Goal: Information Seeking & Learning: Understand process/instructions

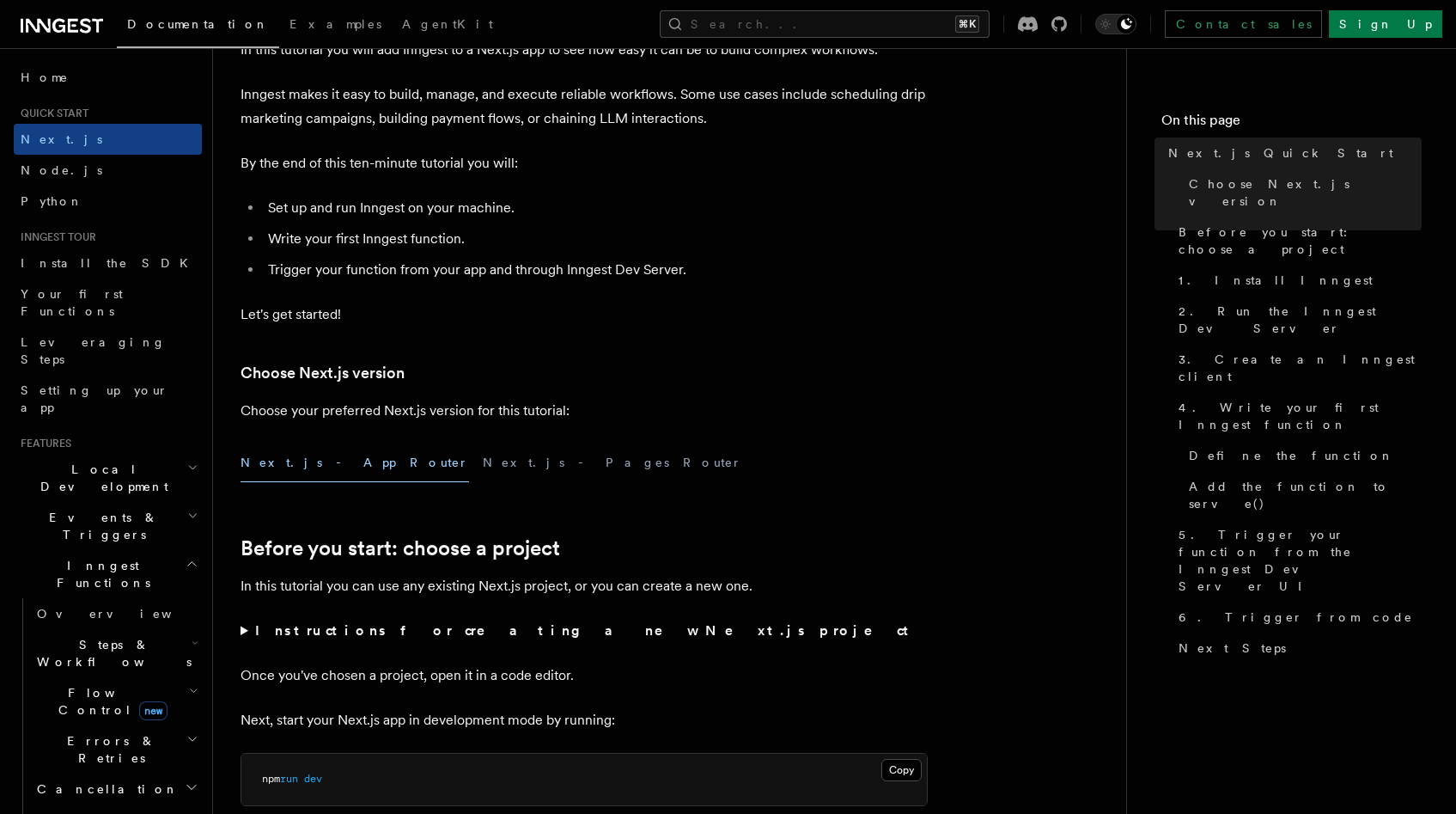
scroll to position [249, 0]
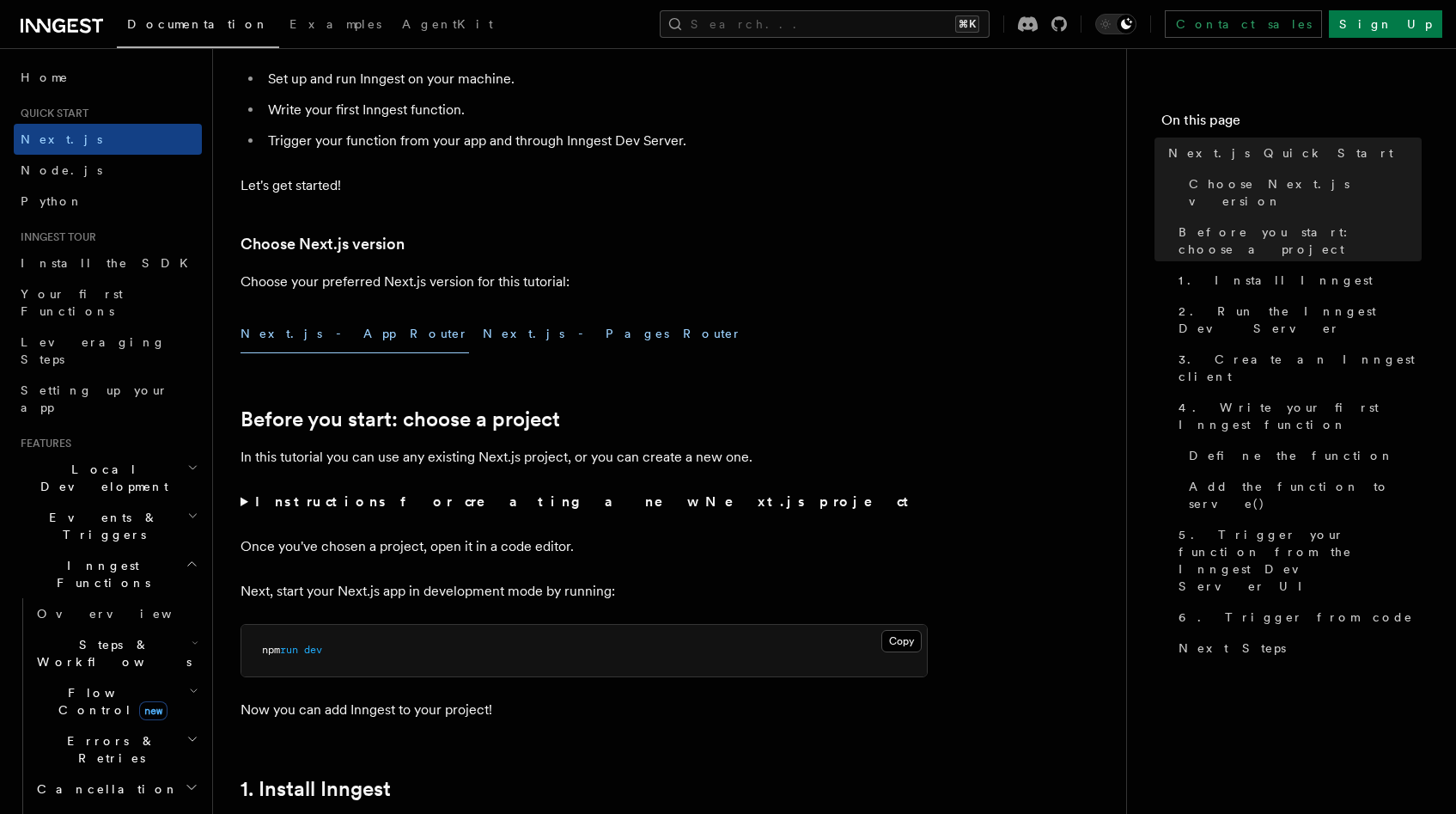
click at [483, 341] on button "Next.js - Pages Router" at bounding box center [612, 333] width 259 height 39
click at [267, 339] on button "Next.js - App Router" at bounding box center [354, 333] width 229 height 39
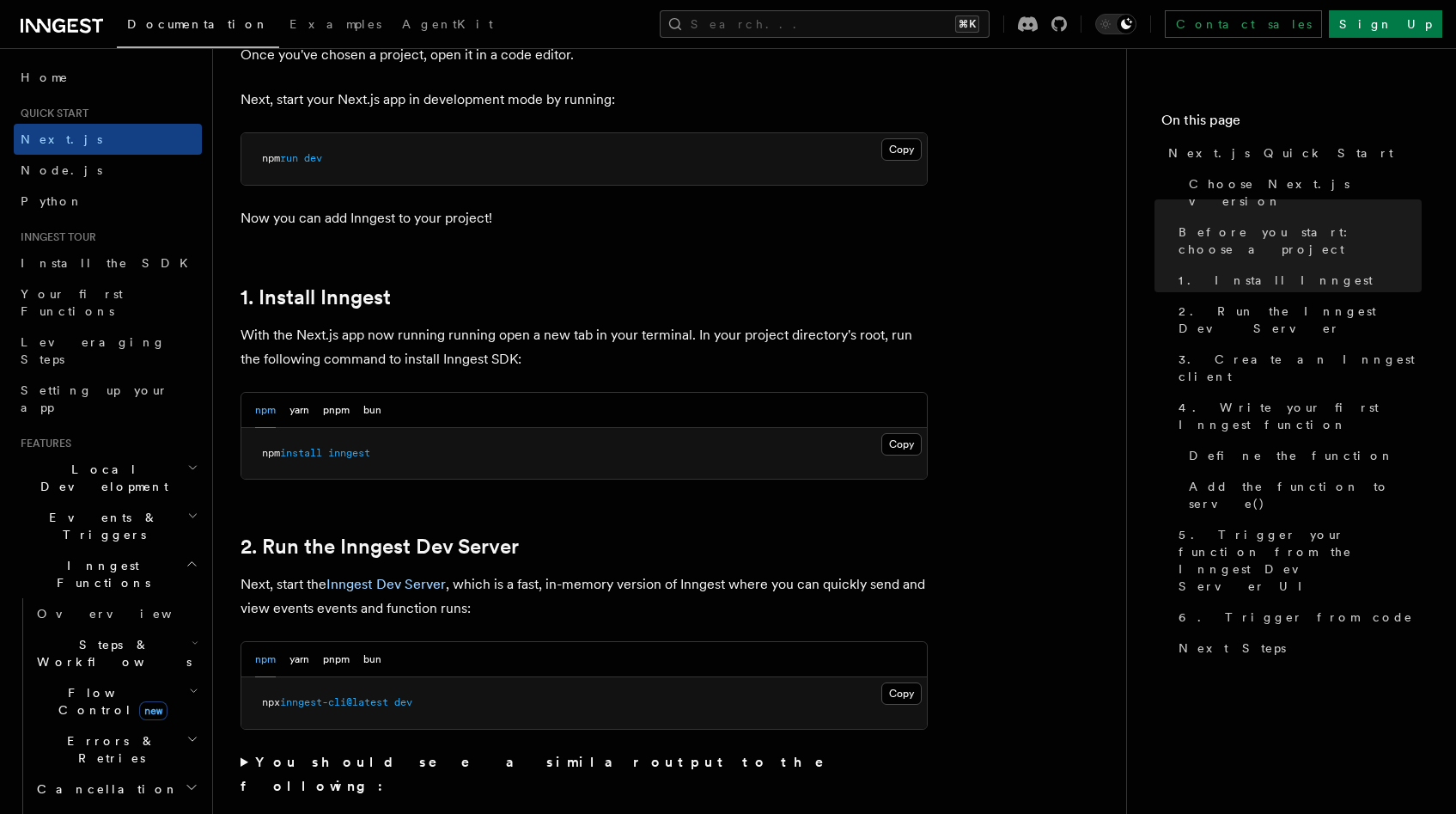
scroll to position [752, 0]
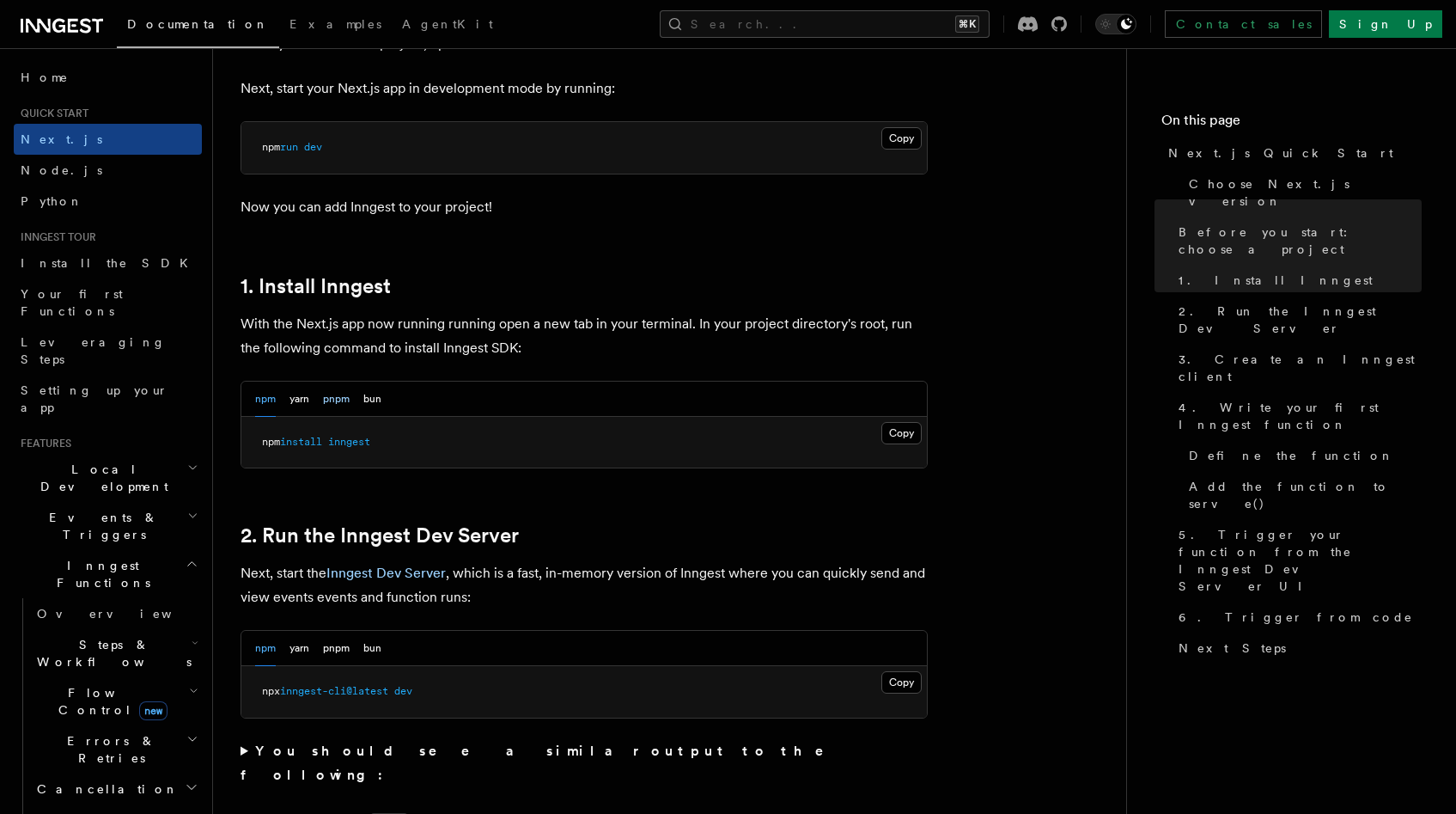
click at [331, 400] on button "pnpm" at bounding box center [336, 398] width 27 height 35
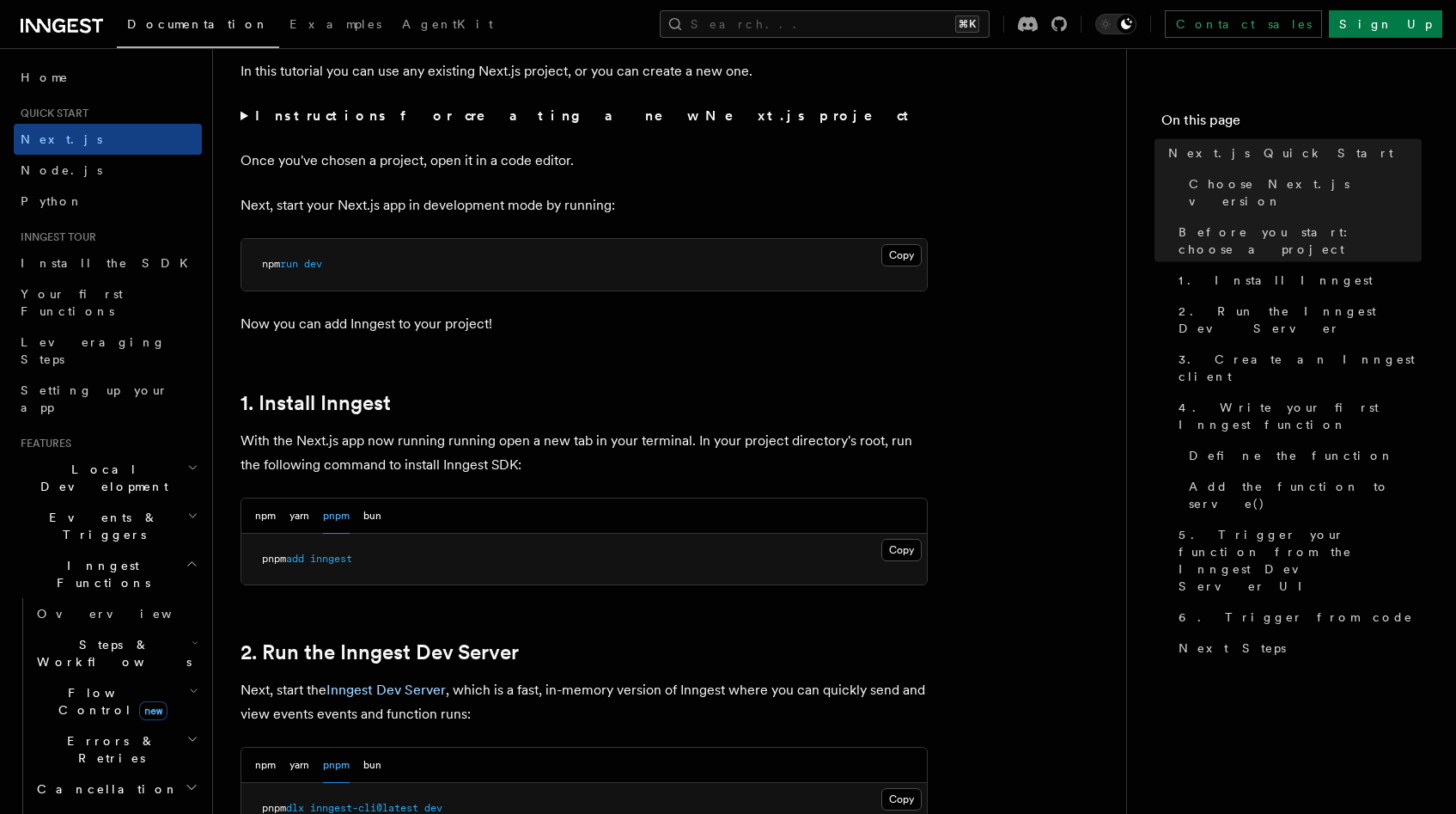
scroll to position [900, 0]
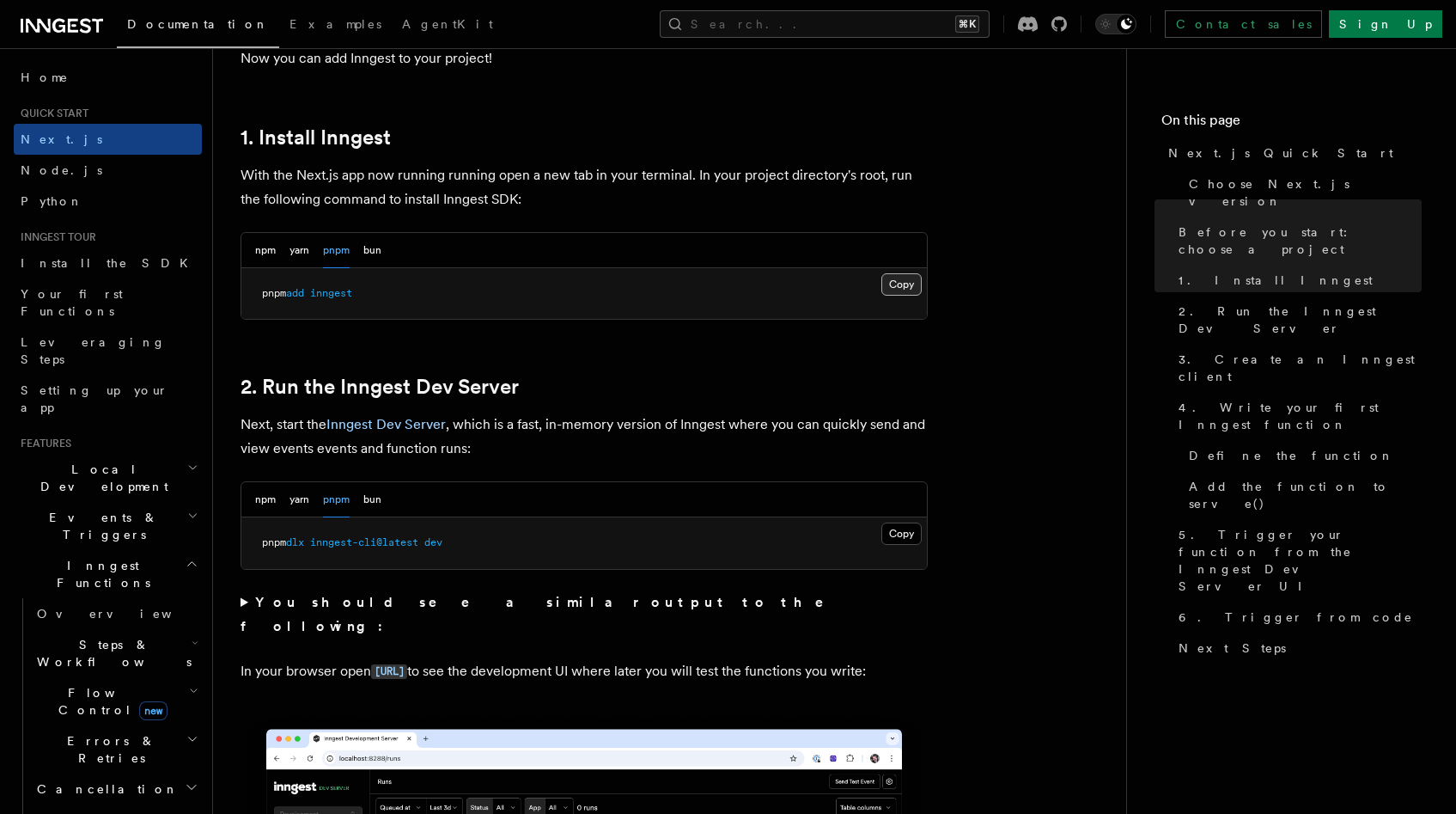
click at [896, 284] on button "Copy Copied" at bounding box center [901, 284] width 40 height 22
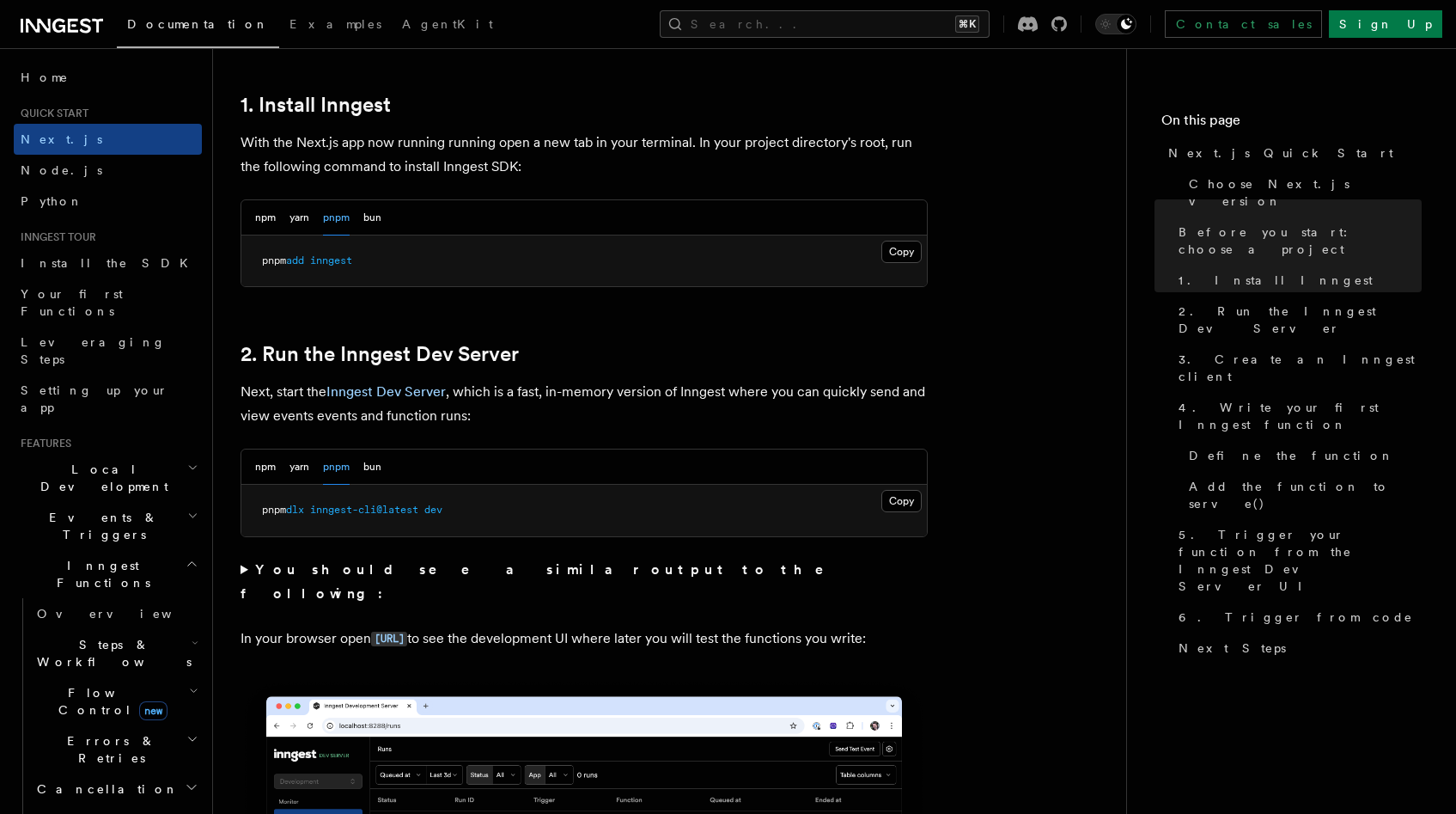
scroll to position [944, 0]
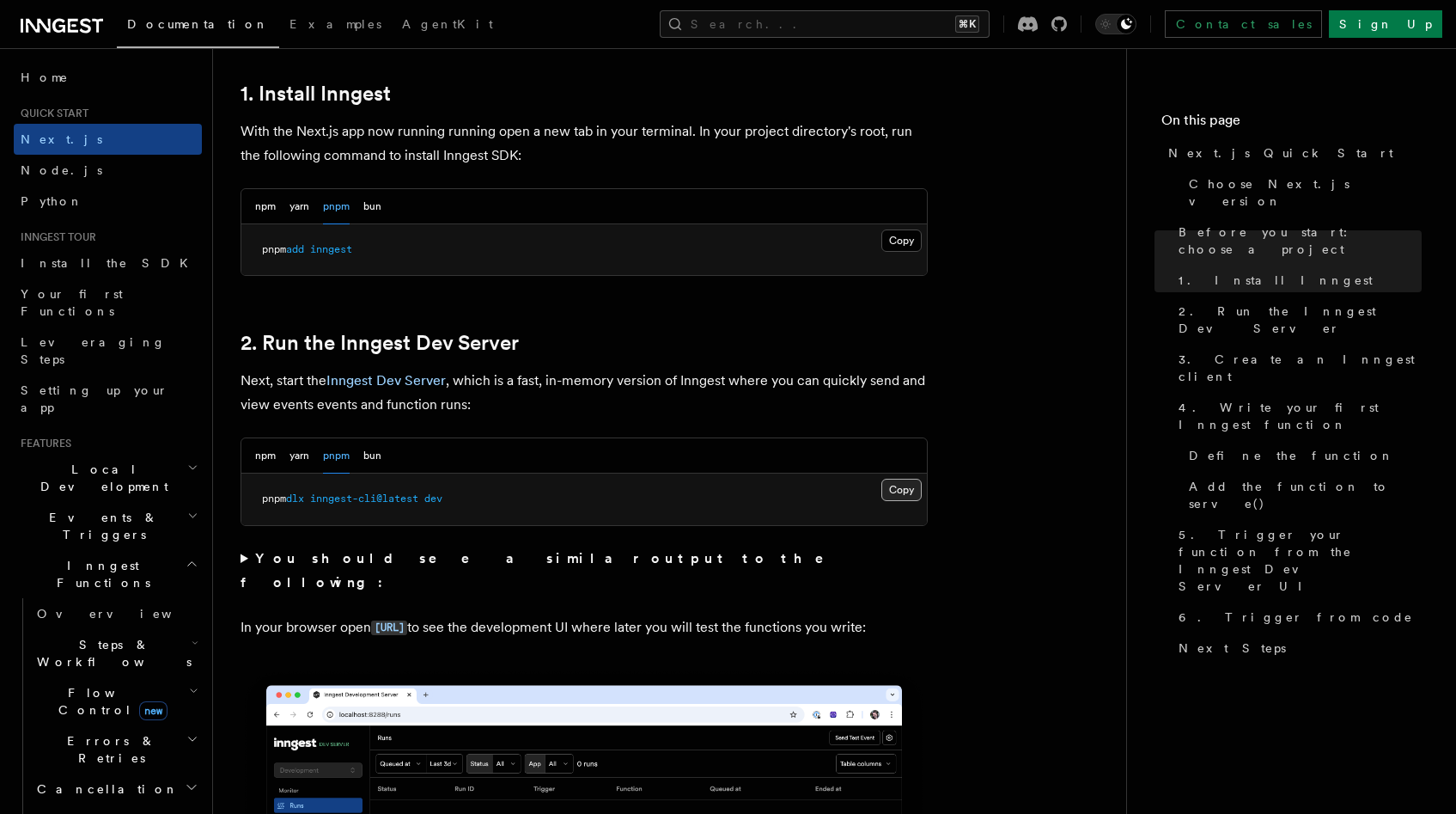
click at [894, 495] on button "Copy Copied" at bounding box center [901, 489] width 40 height 22
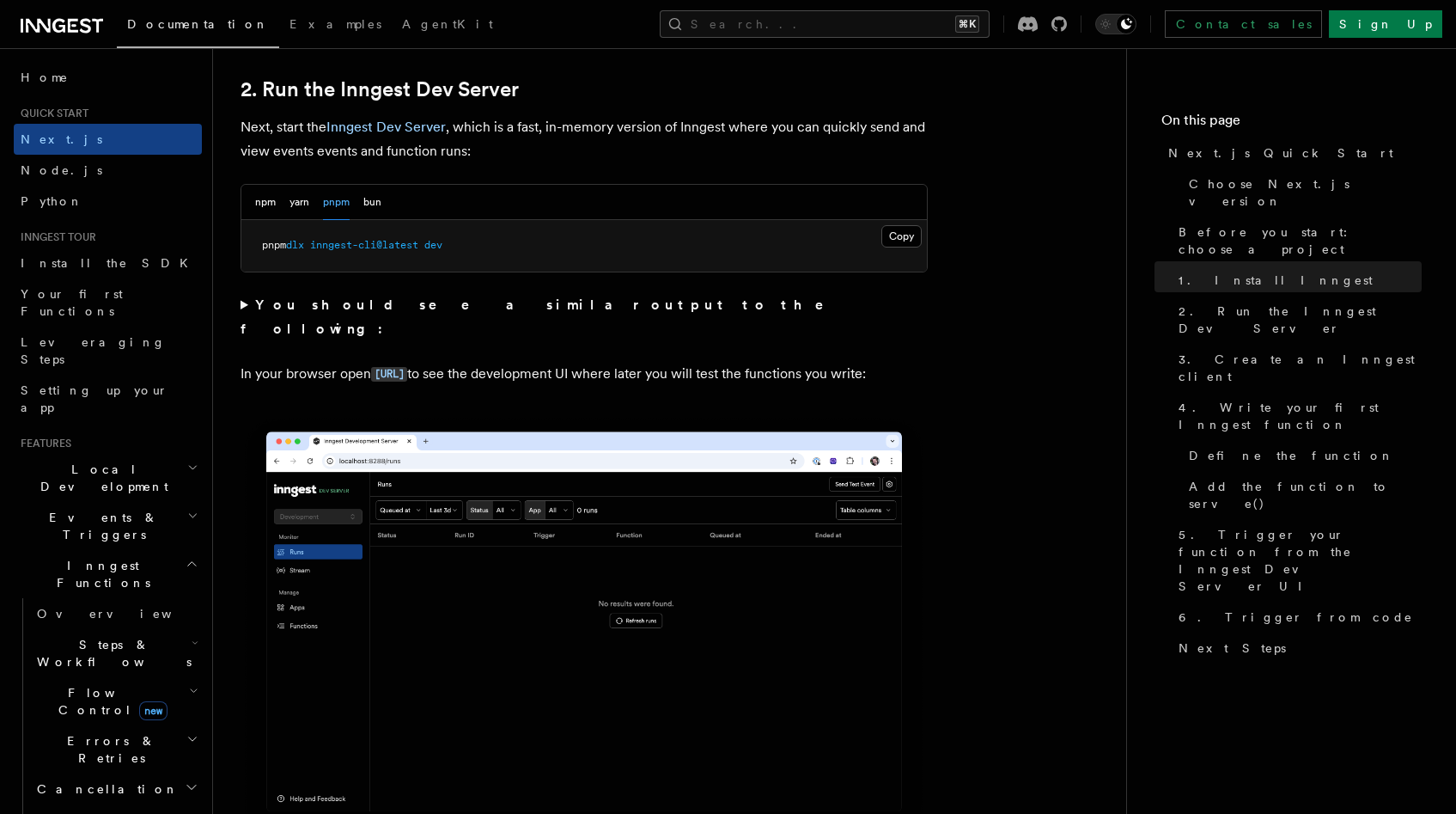
scroll to position [1248, 0]
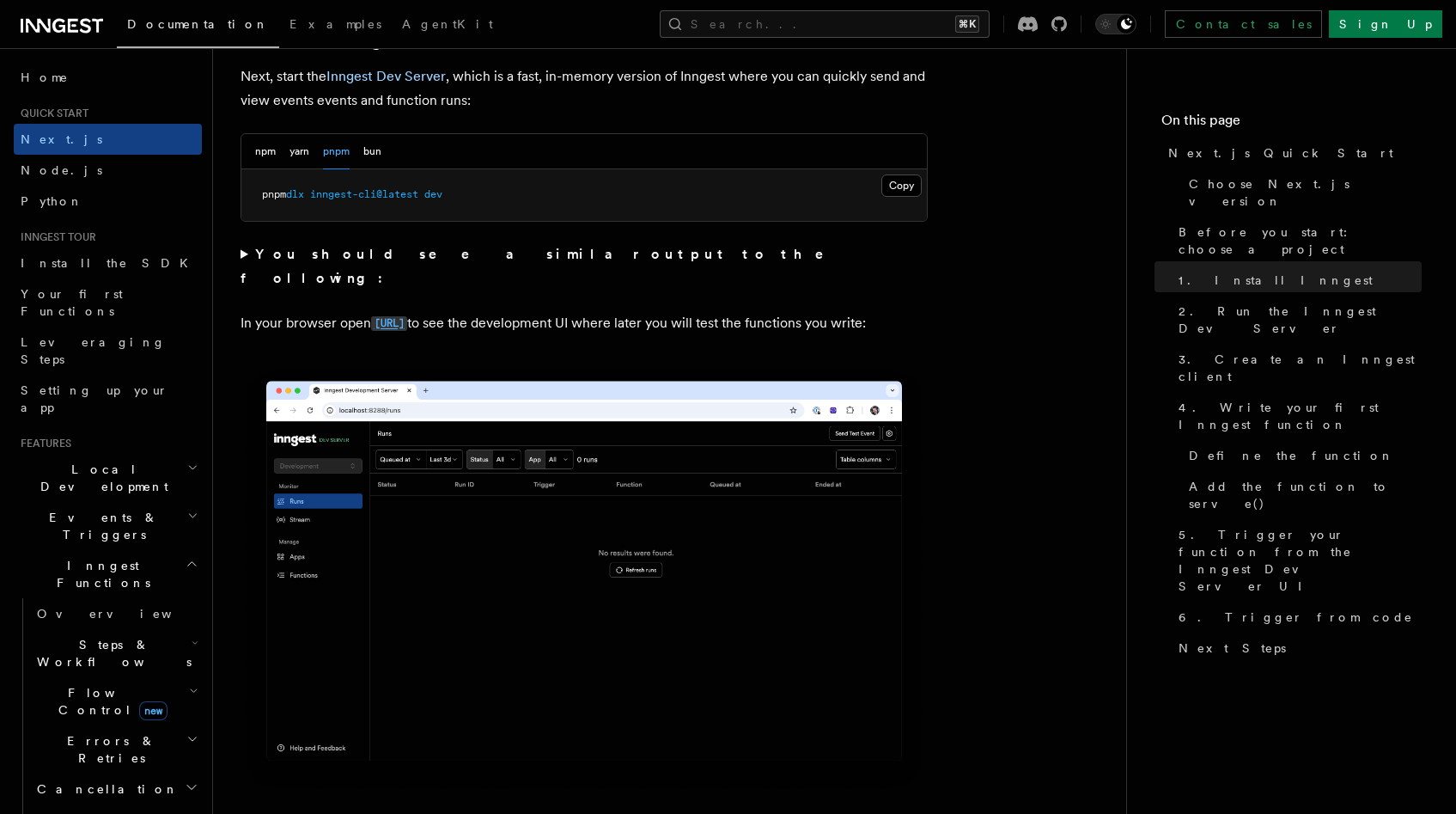
click at [407, 316] on code "[URL]" at bounding box center [389, 323] width 36 height 14
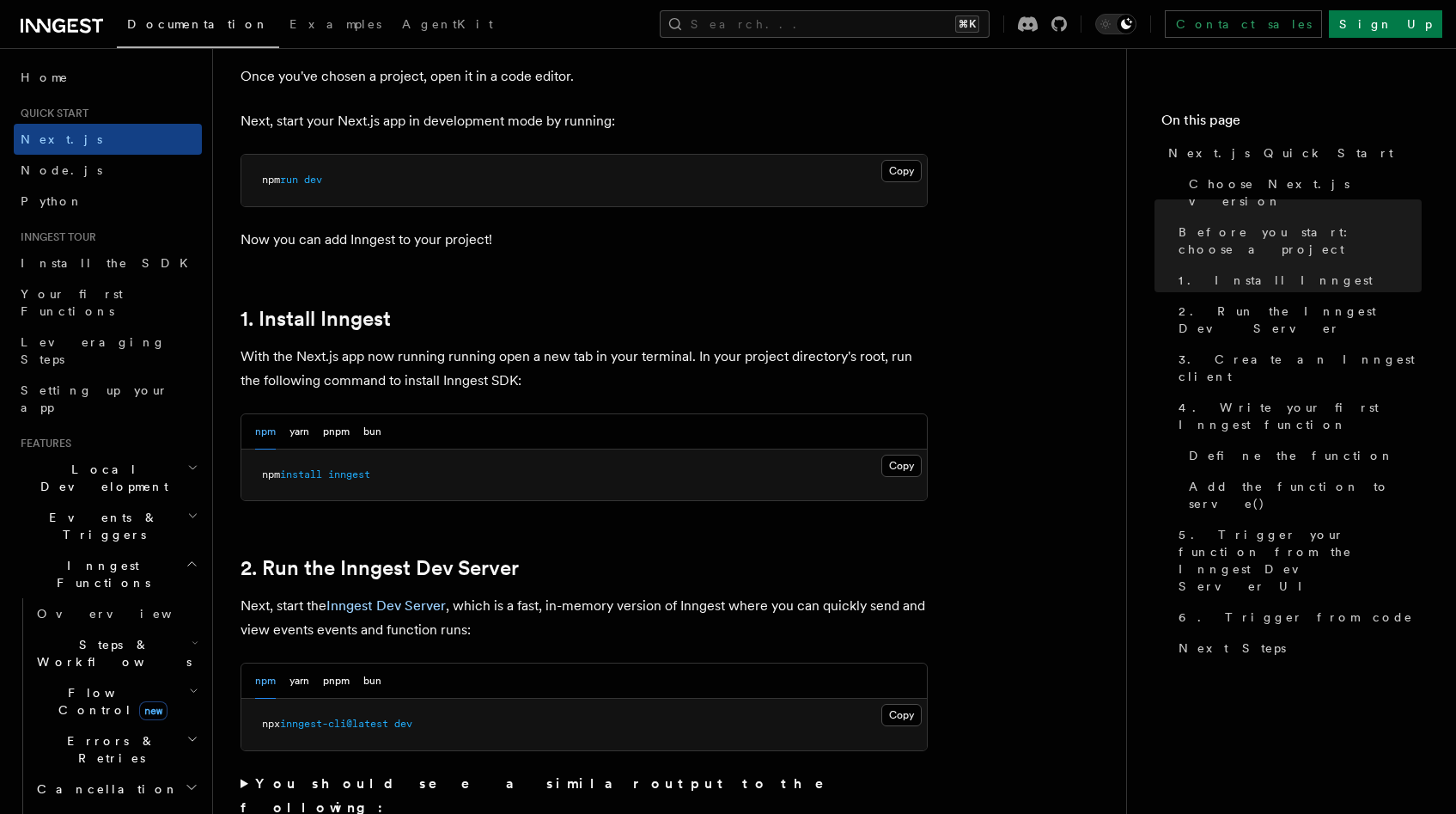
scroll to position [891, 0]
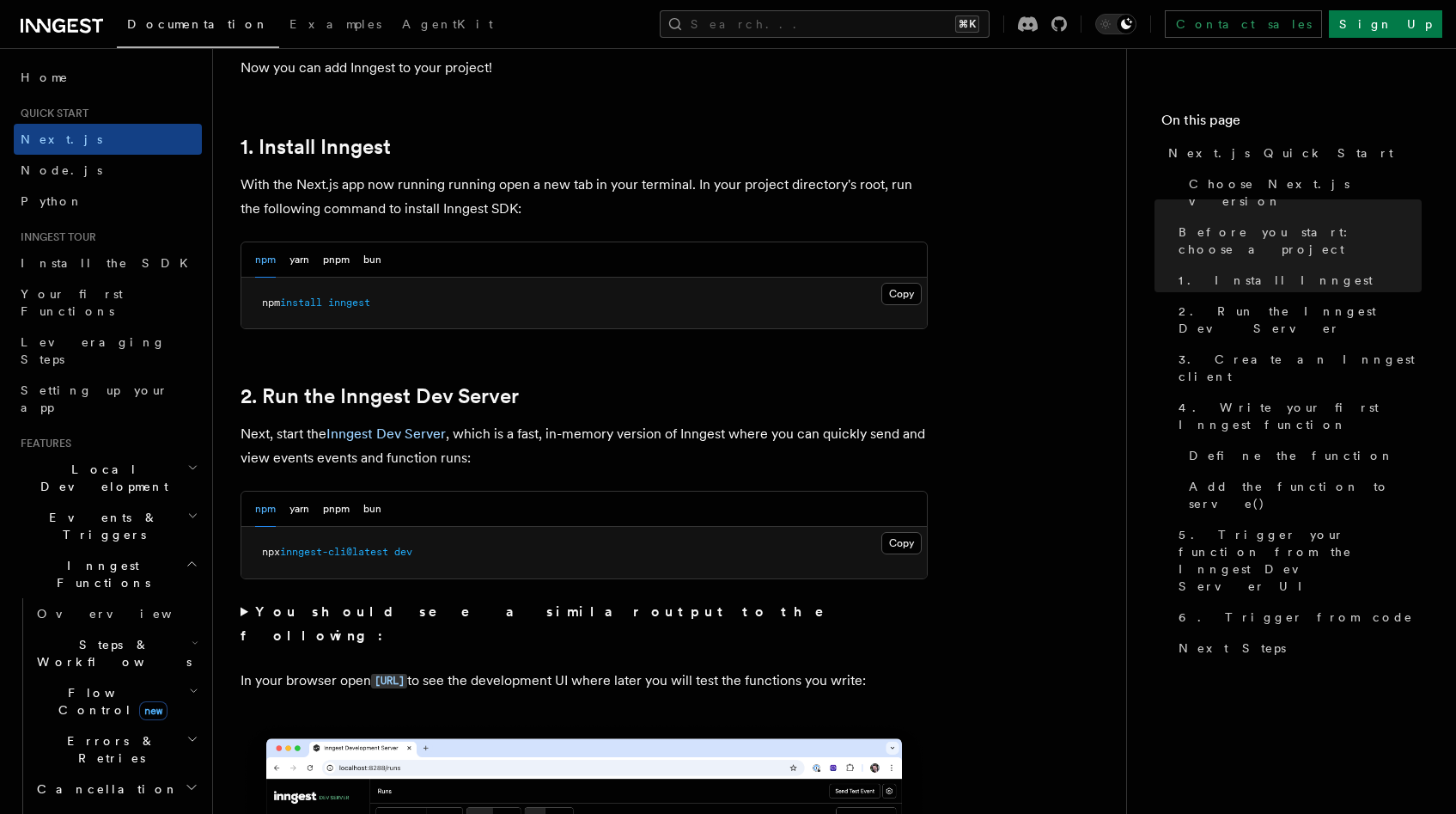
drag, startPoint x: 929, startPoint y: 607, endPoint x: 923, endPoint y: 570, distance: 37.5
click at [910, 539] on button "Copy Copied" at bounding box center [901, 543] width 40 height 22
click at [332, 506] on button "pnpm" at bounding box center [336, 509] width 27 height 35
click at [897, 544] on button "Copy Copied" at bounding box center [901, 543] width 40 height 22
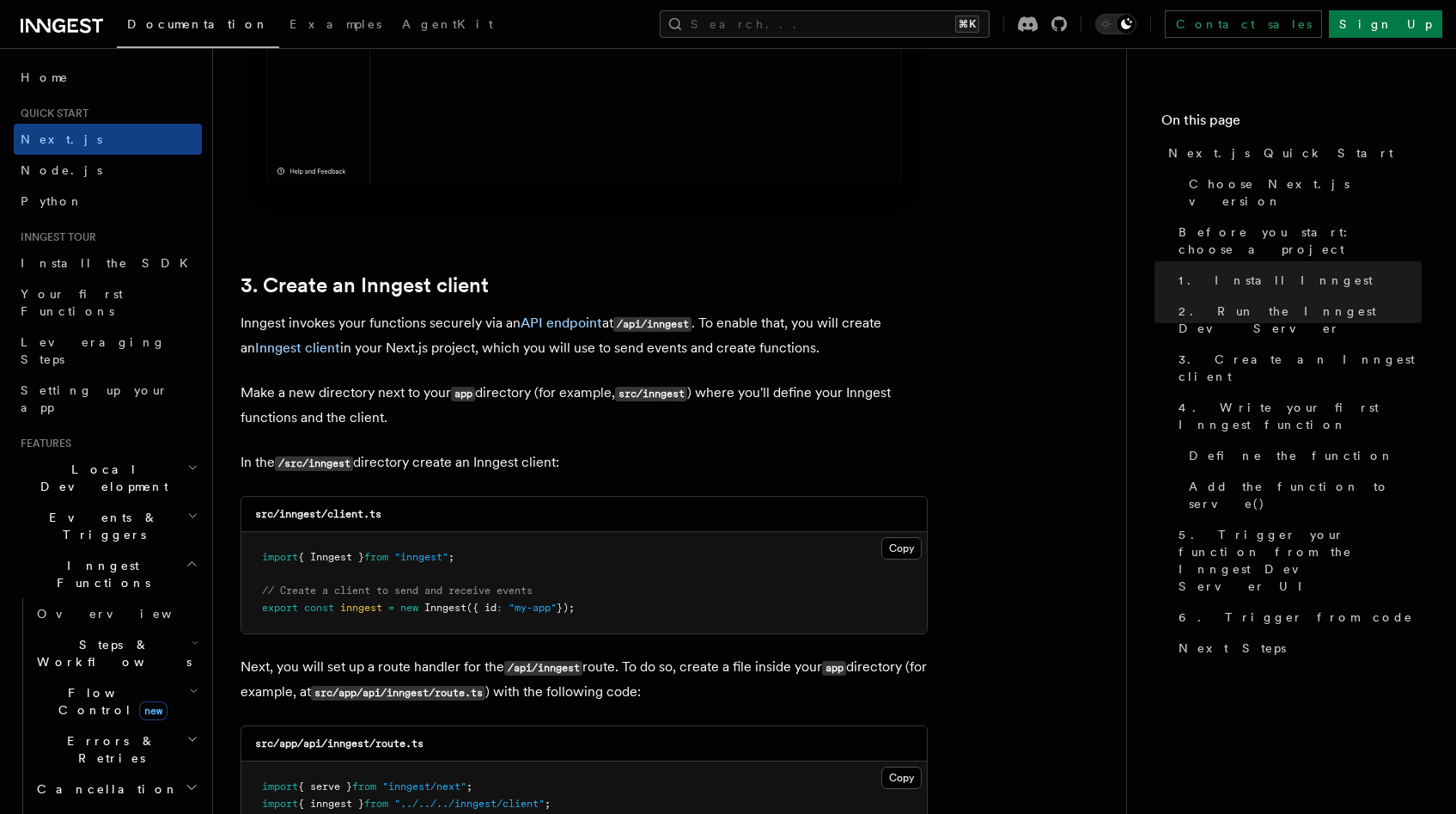
scroll to position [2002, 0]
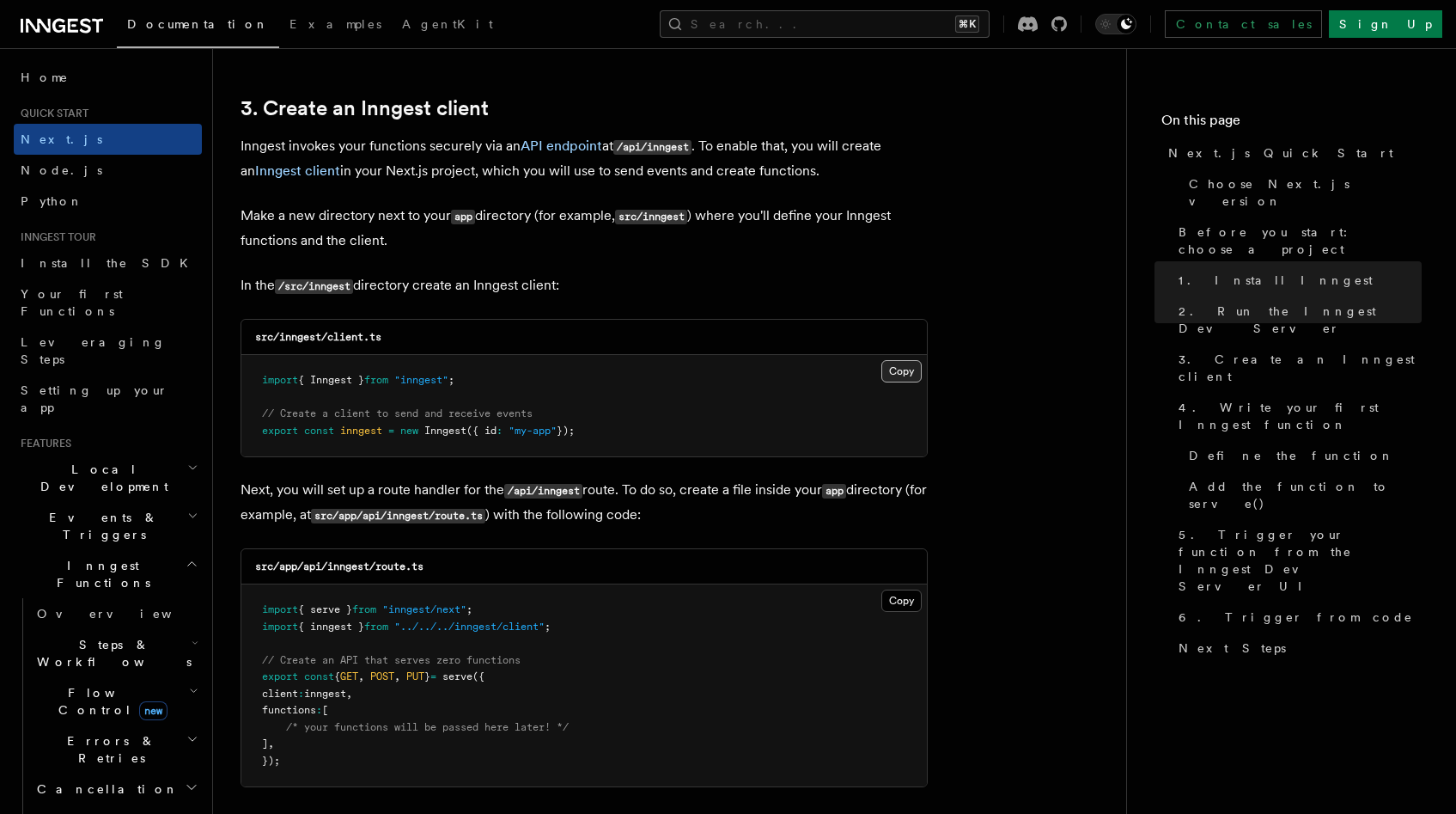
click at [899, 367] on button "Copy Copied" at bounding box center [901, 371] width 40 height 22
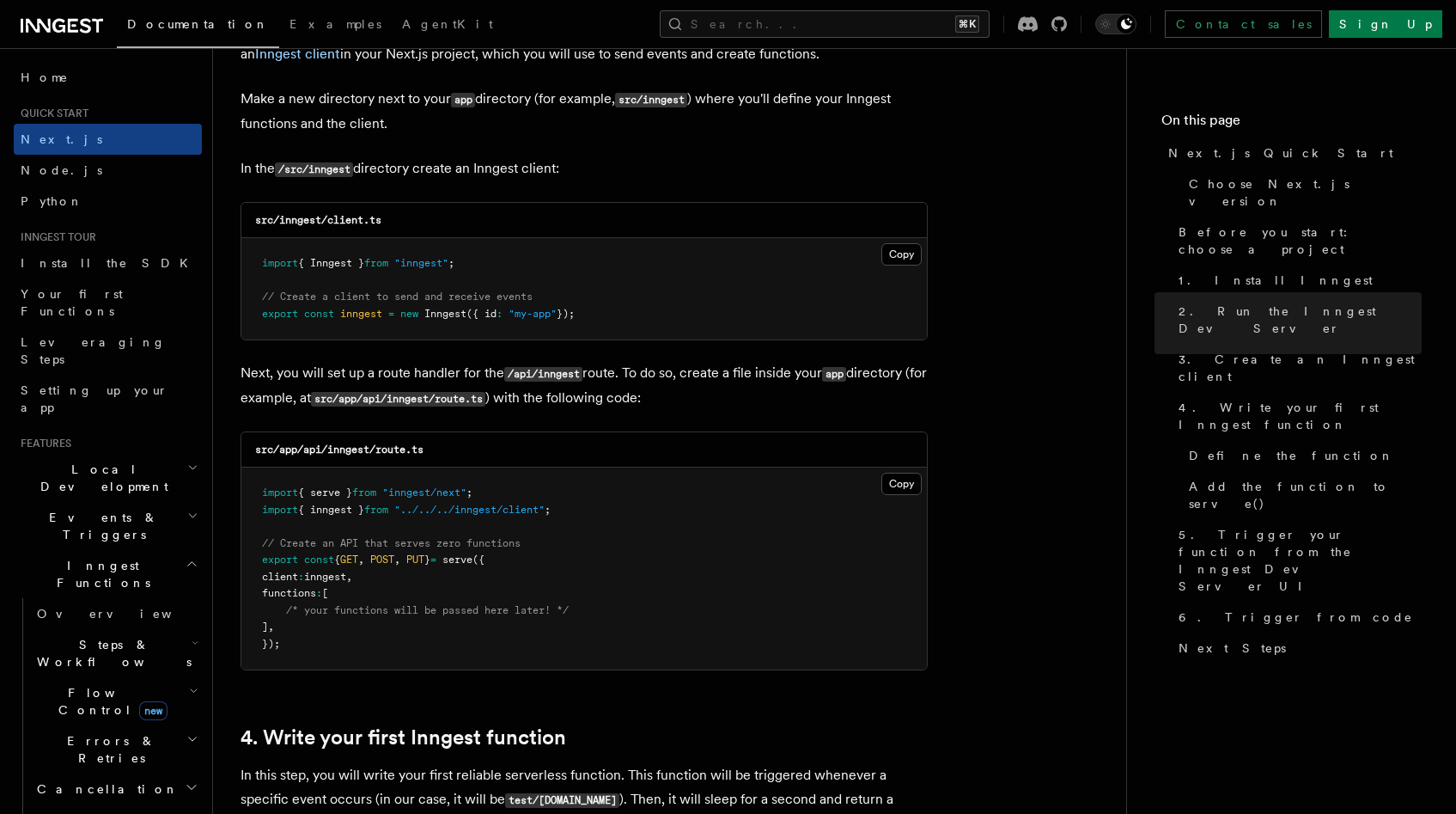
scroll to position [2141, 0]
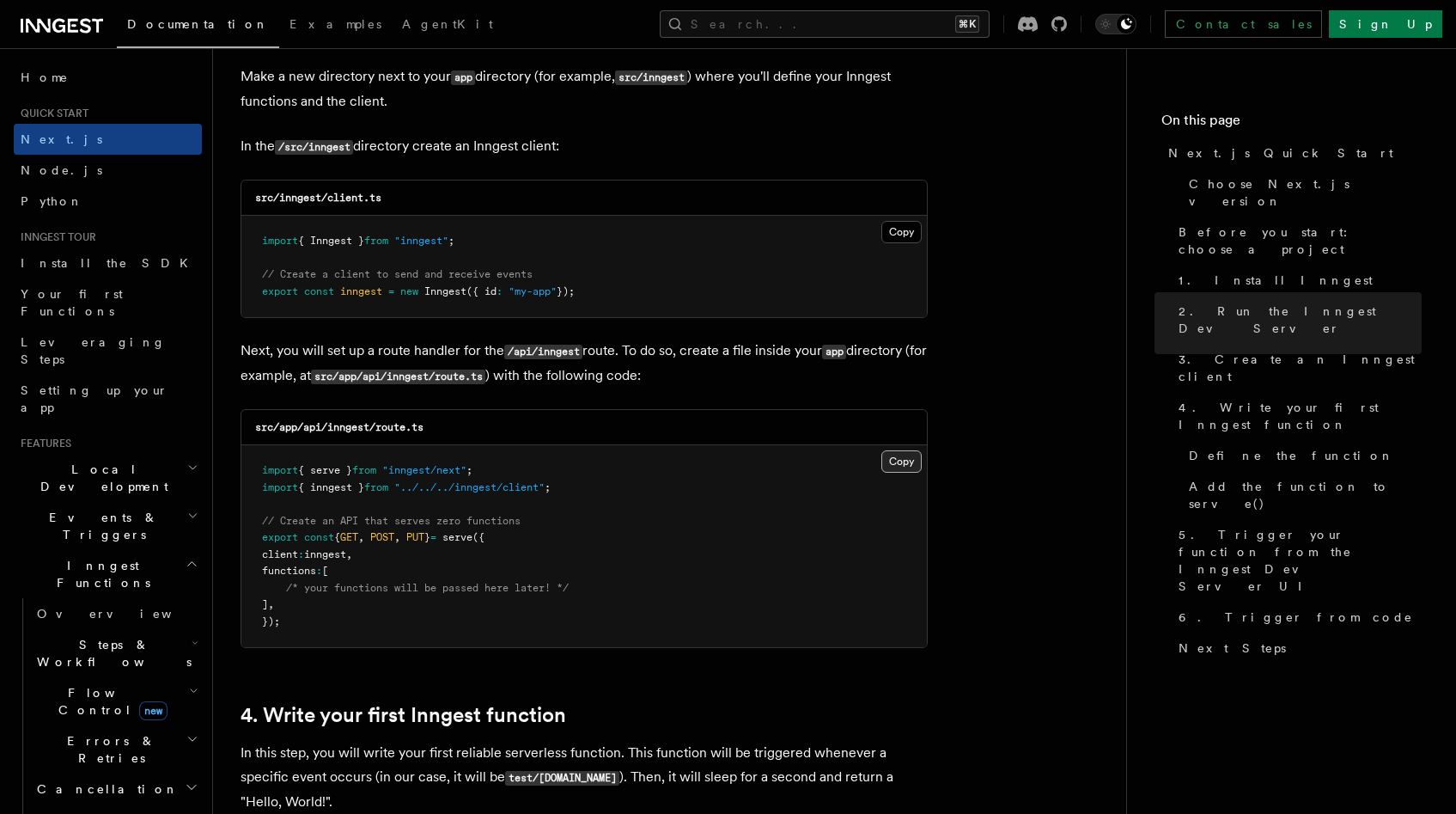
click at [902, 463] on button "Copy Copied" at bounding box center [901, 461] width 40 height 22
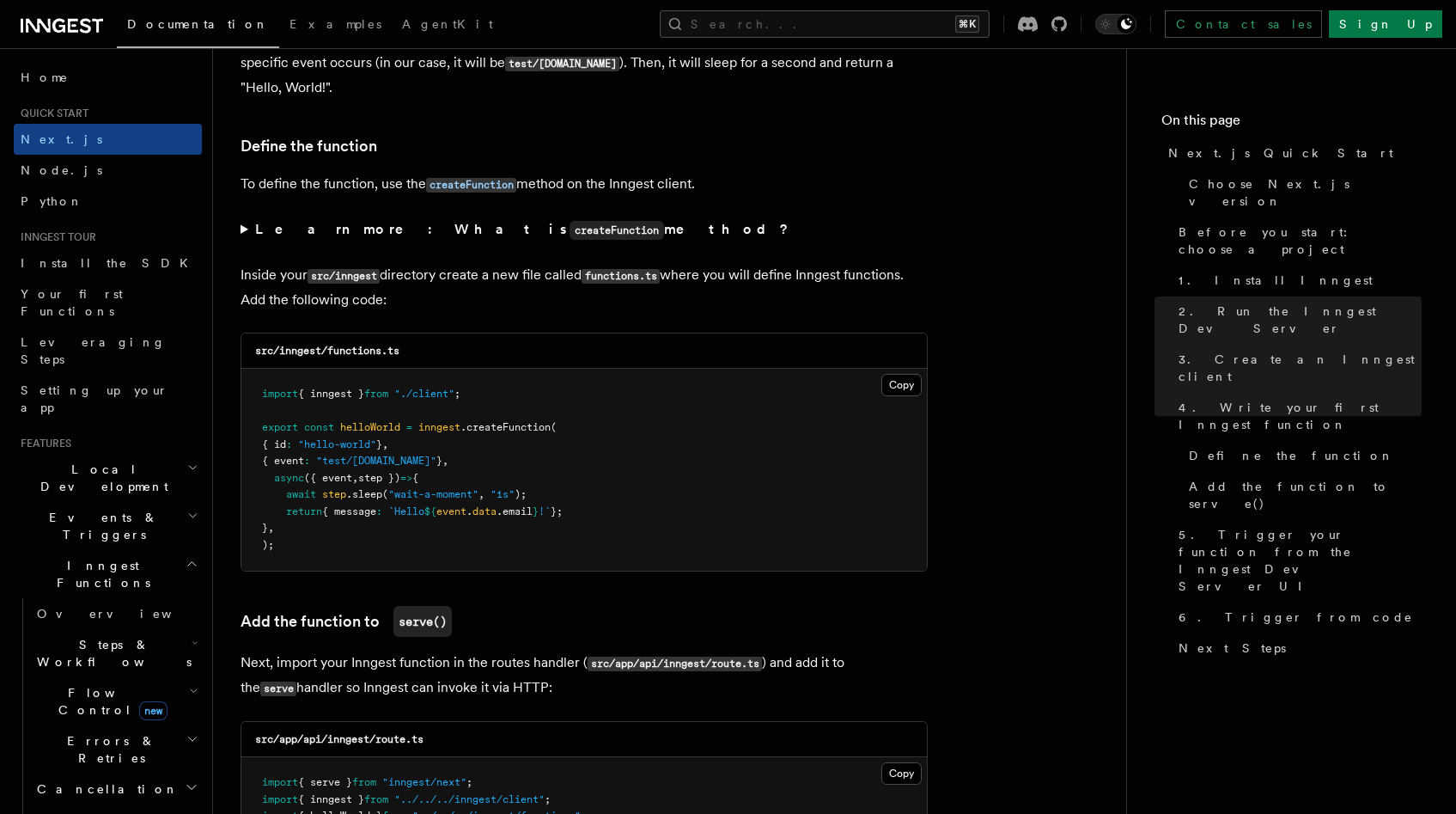
scroll to position [2944, 0]
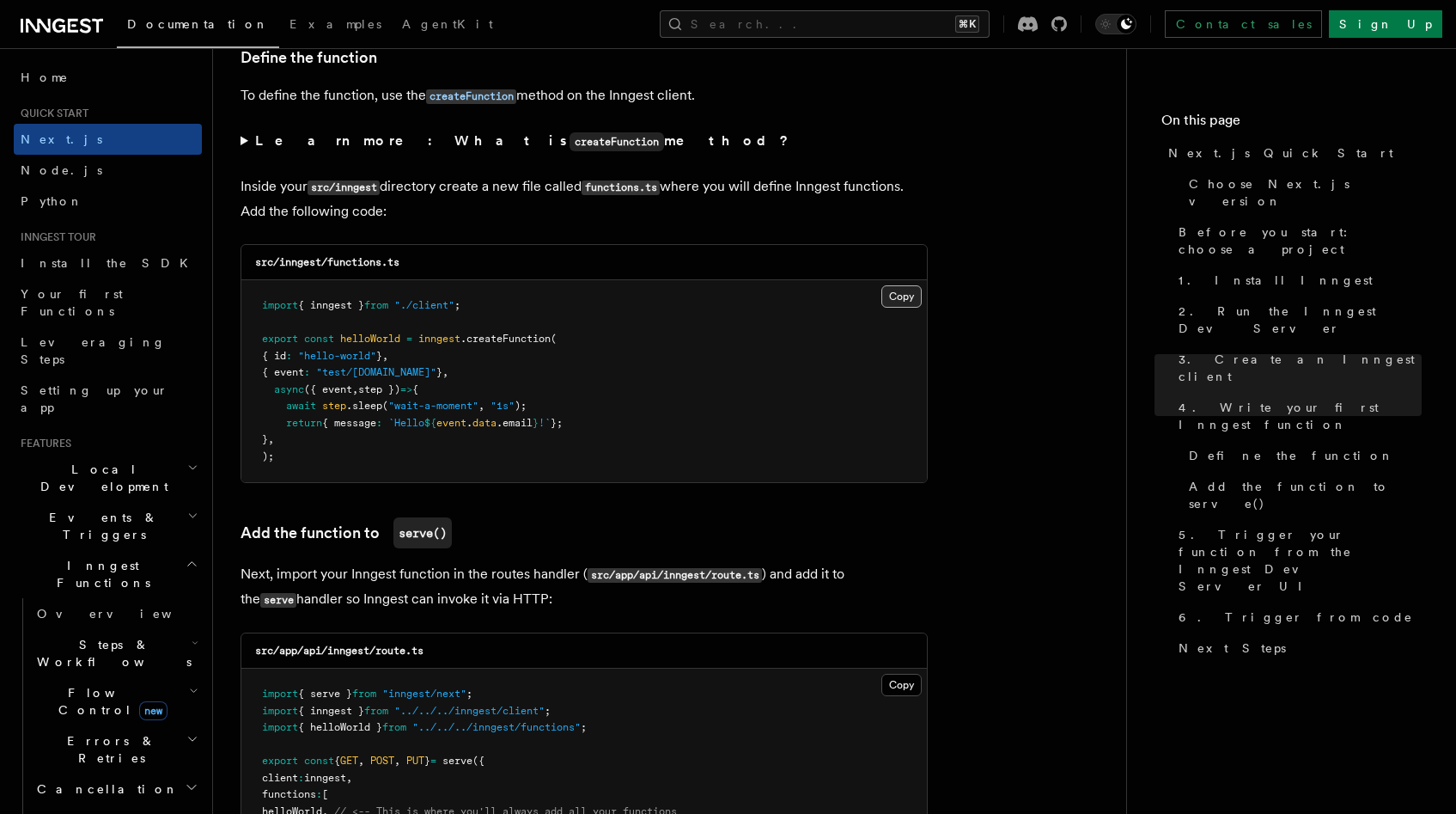
click at [902, 308] on button "Copy Copied" at bounding box center [901, 296] width 40 height 22
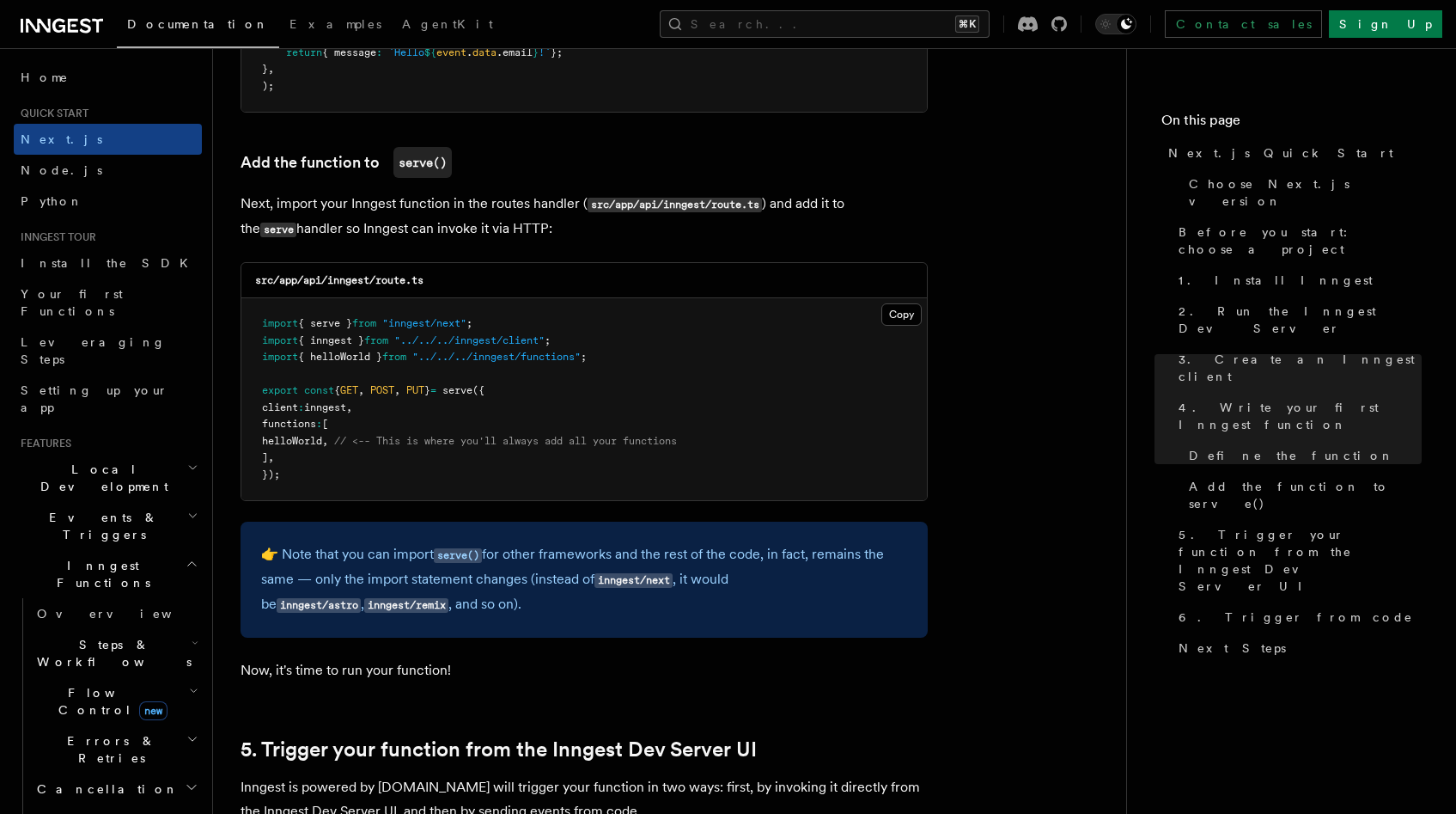
scroll to position [3325, 0]
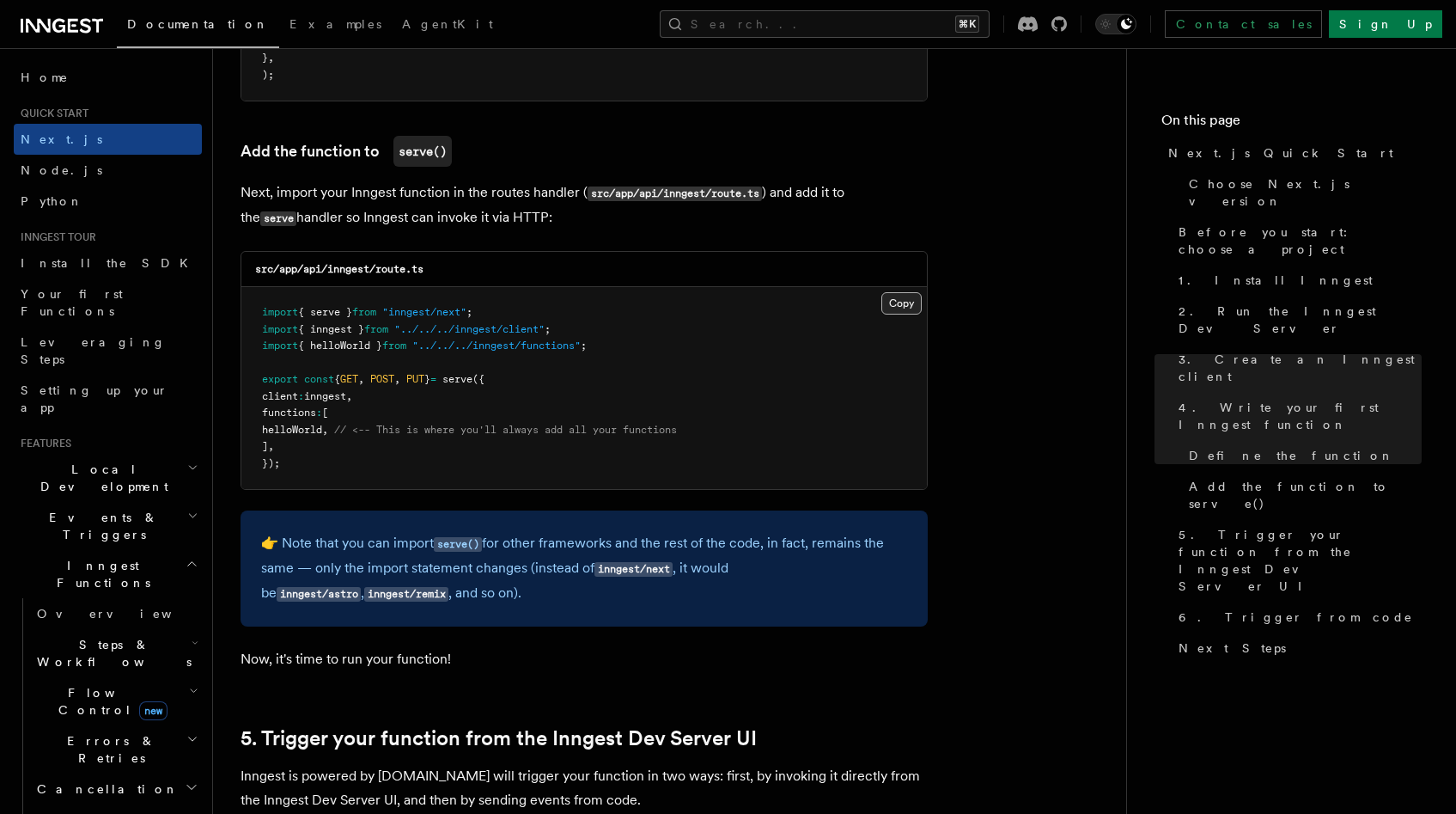
click at [899, 304] on button "Copy Copied" at bounding box center [901, 302] width 40 height 22
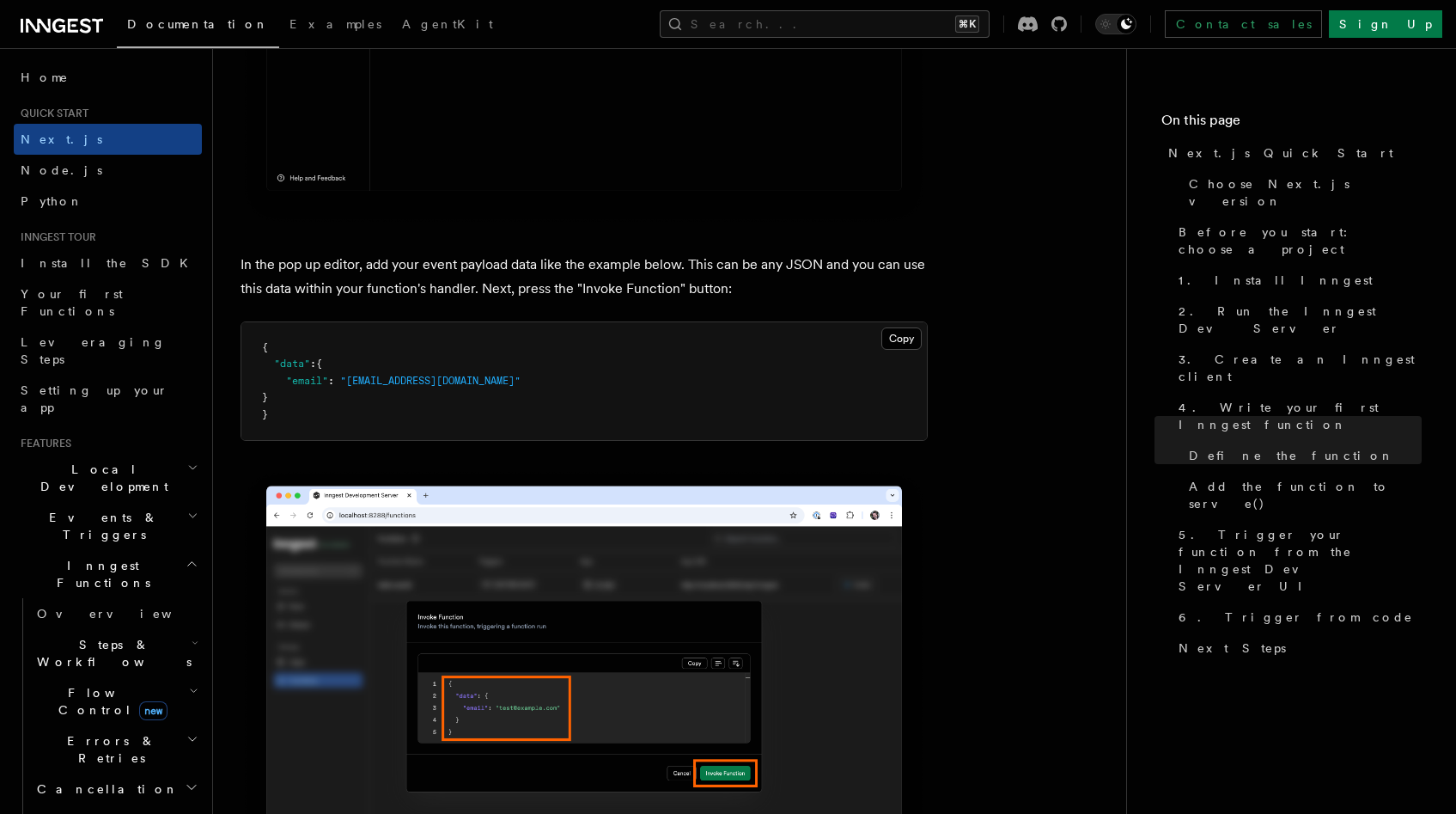
scroll to position [5052, 0]
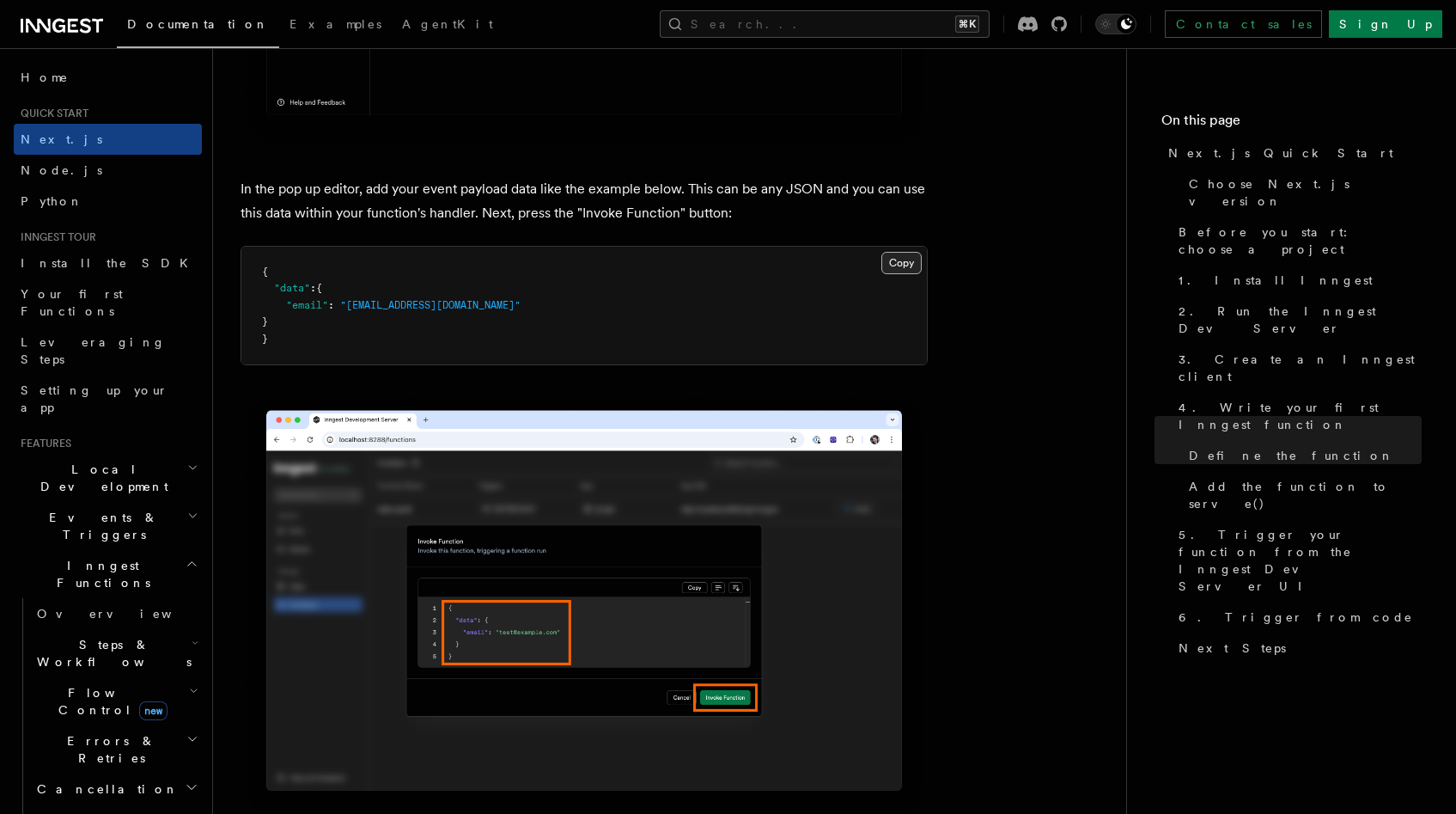
click at [892, 272] on button "Copy Copied" at bounding box center [901, 262] width 40 height 22
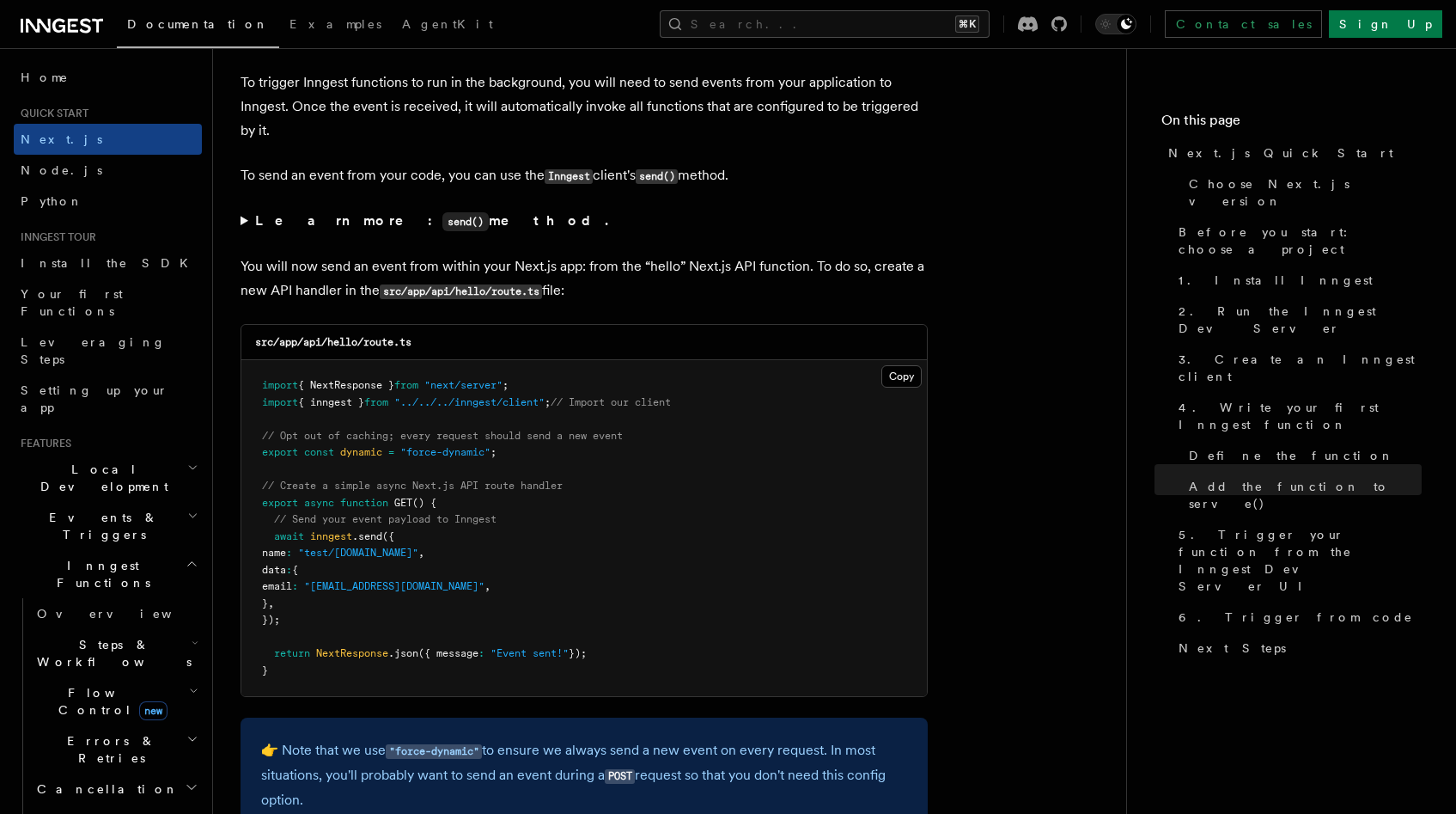
scroll to position [8844, 0]
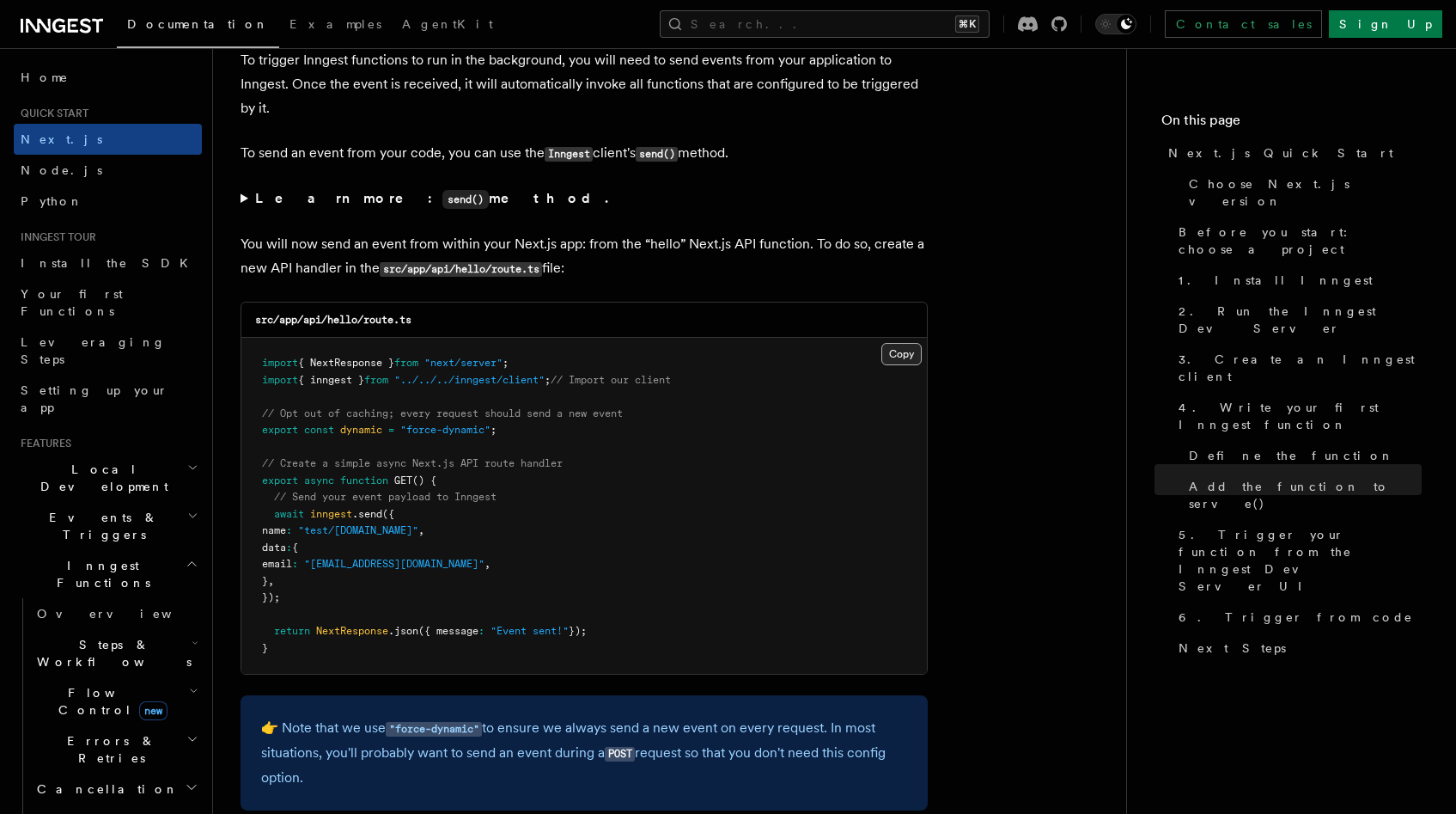
click at [896, 365] on button "Copy Copied" at bounding box center [901, 354] width 40 height 22
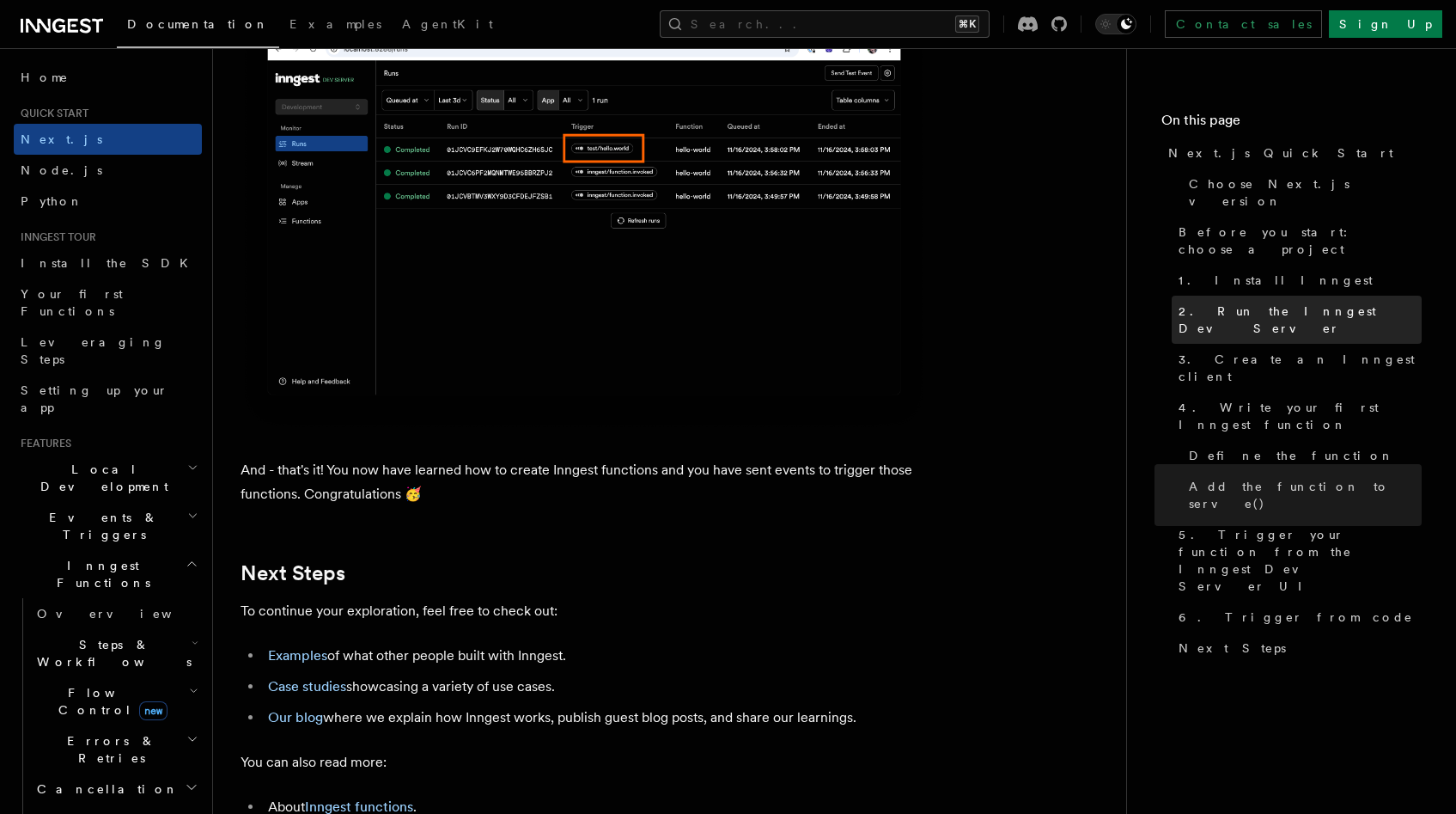
scroll to position [10279, 0]
